Goal: Task Accomplishment & Management: Use online tool/utility

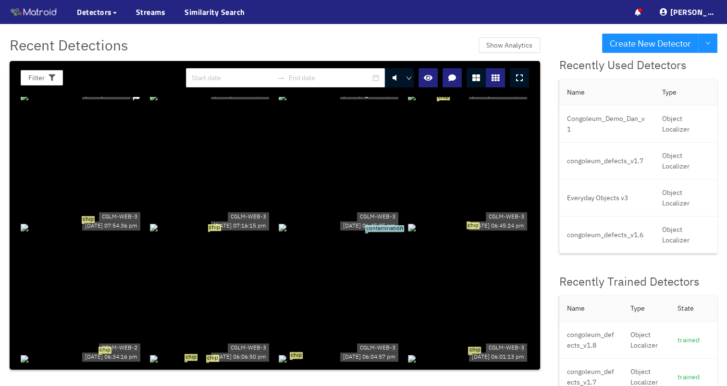
scroll to position [4280, 0]
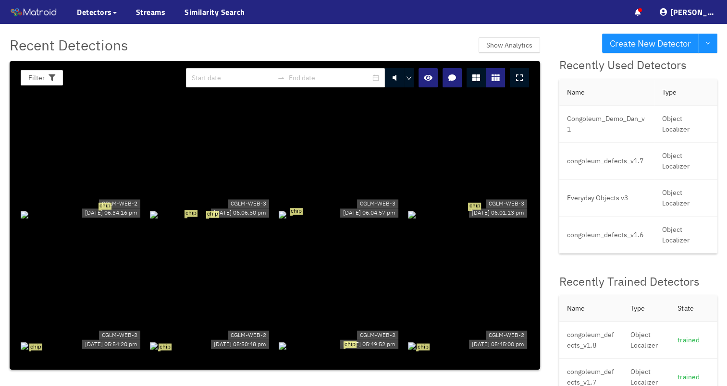
click at [342, 210] on div "chip" at bounding box center [340, 214] width 122 height 11
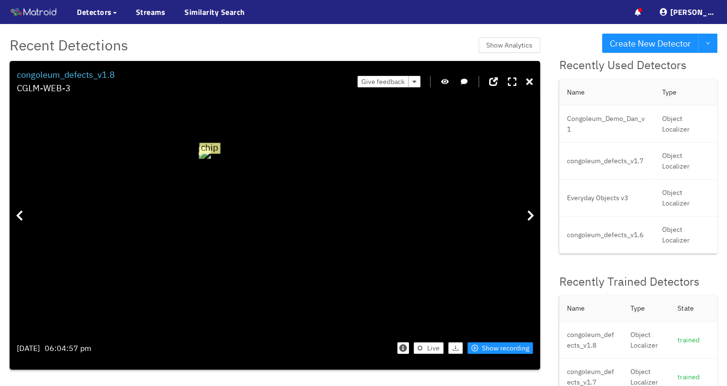
click at [530, 82] on icon at bounding box center [529, 82] width 7 height 10
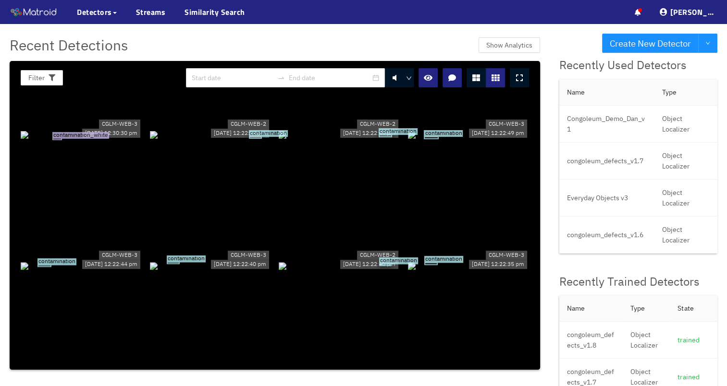
scroll to position [48, 0]
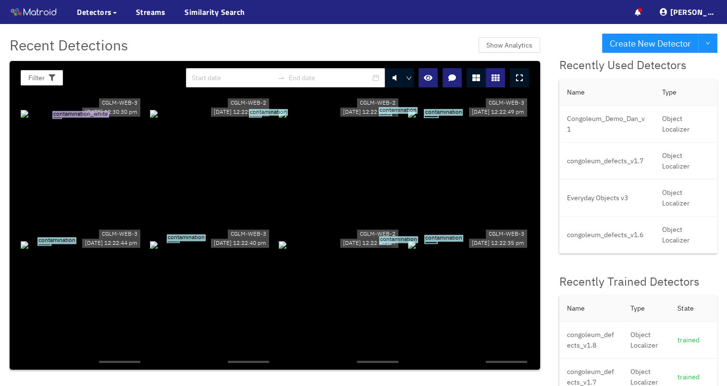
click at [302, 119] on div "contamination" at bounding box center [340, 113] width 122 height 11
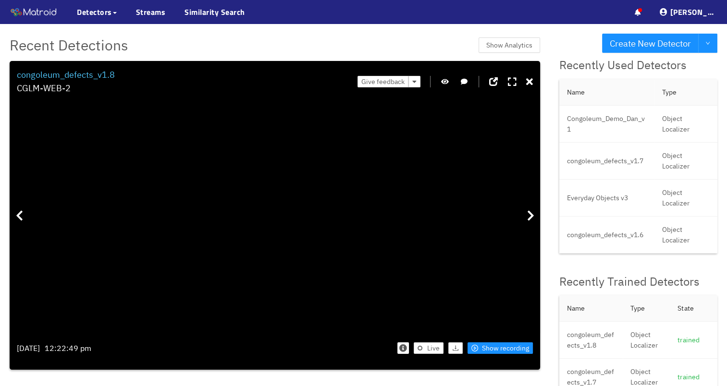
click at [446, 85] on button "button" at bounding box center [445, 82] width 10 height 12
click at [452, 86] on div "Give feedback" at bounding box center [445, 81] width 175 height 27
click at [444, 83] on icon "button" at bounding box center [445, 81] width 9 height 7
click at [510, 355] on div "Live Show recording" at bounding box center [404, 348] width 257 height 29
click at [511, 349] on span "Show recording" at bounding box center [505, 348] width 47 height 11
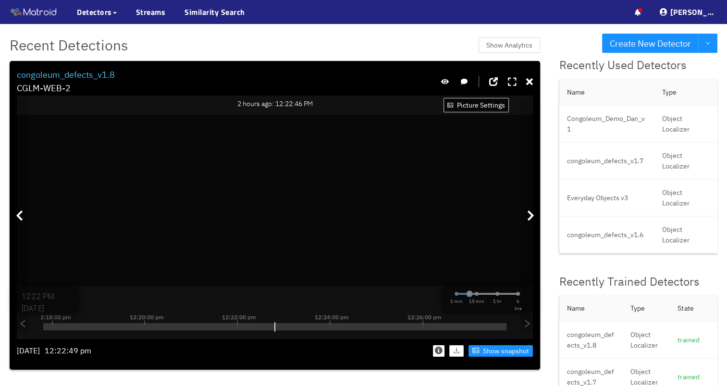
click at [512, 80] on icon at bounding box center [512, 82] width 9 height 10
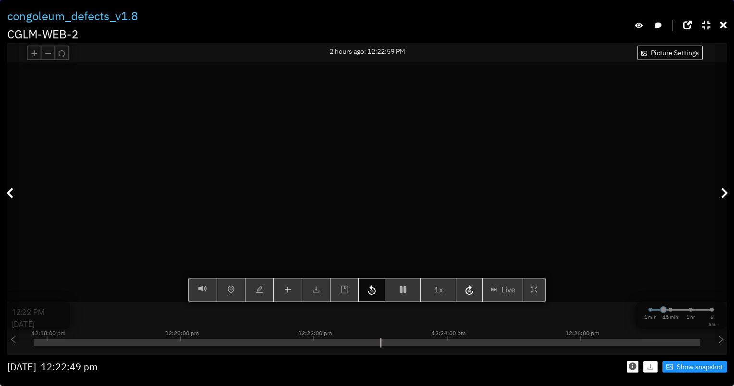
click at [369, 295] on icon "button" at bounding box center [372, 290] width 8 height 10
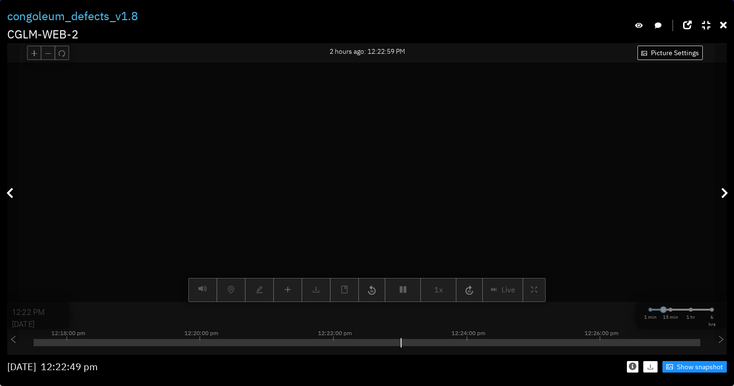
type input "12:23 PM"
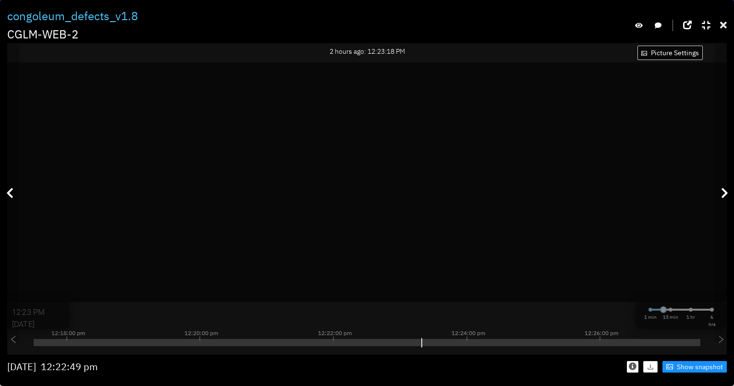
click at [727, 21] on icon at bounding box center [723, 26] width 7 height 10
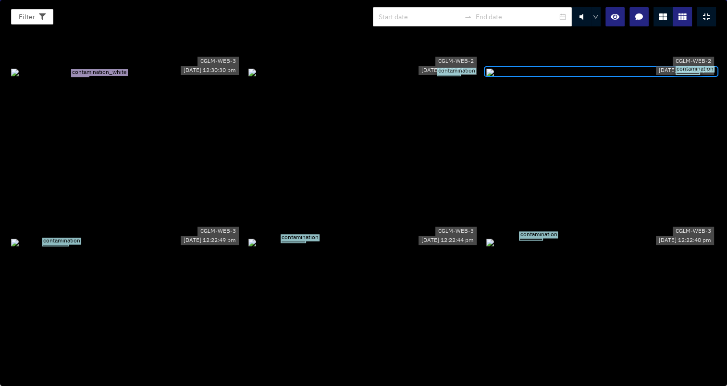
click at [704, 21] on div at bounding box center [706, 16] width 19 height 19
